Goal: Check status: Check status

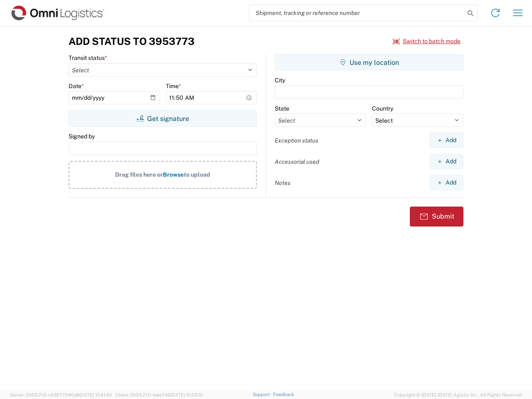
click at [357, 13] on input "search" at bounding box center [356, 13] width 215 height 16
click at [470, 13] on icon at bounding box center [471, 13] width 12 height 12
click at [495, 13] on icon at bounding box center [495, 12] width 13 height 13
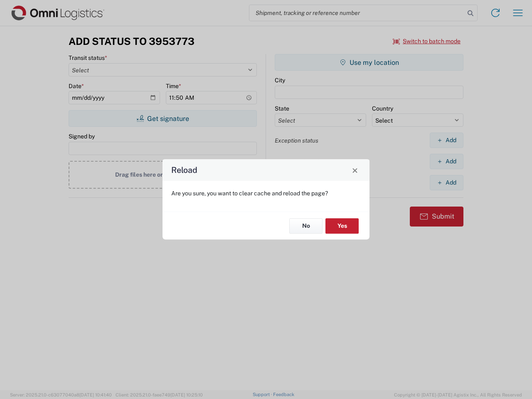
click at [518, 13] on div "Reload Are you sure, you want to clear cache and reload the page? No Yes" at bounding box center [266, 199] width 532 height 399
click at [427, 41] on div "Reload Are you sure, you want to clear cache and reload the page? No Yes" at bounding box center [266, 199] width 532 height 399
click at [162, 118] on div "Reload Are you sure, you want to clear cache and reload the page? No Yes" at bounding box center [266, 199] width 532 height 399
click at [369, 62] on div "Reload Are you sure, you want to clear cache and reload the page? No Yes" at bounding box center [266, 199] width 532 height 399
click at [446, 140] on div "Reload Are you sure, you want to clear cache and reload the page? No Yes" at bounding box center [266, 199] width 532 height 399
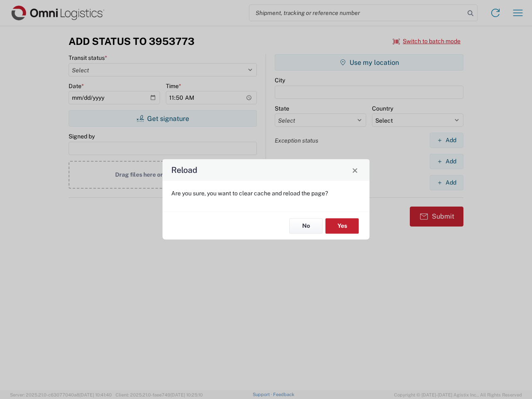
click at [446, 161] on div "Reload Are you sure, you want to clear cache and reload the page? No Yes" at bounding box center [266, 199] width 532 height 399
click at [446, 182] on div "Reload Are you sure, you want to clear cache and reload the page? No Yes" at bounding box center [266, 199] width 532 height 399
